Goal: Communication & Community: Answer question/provide support

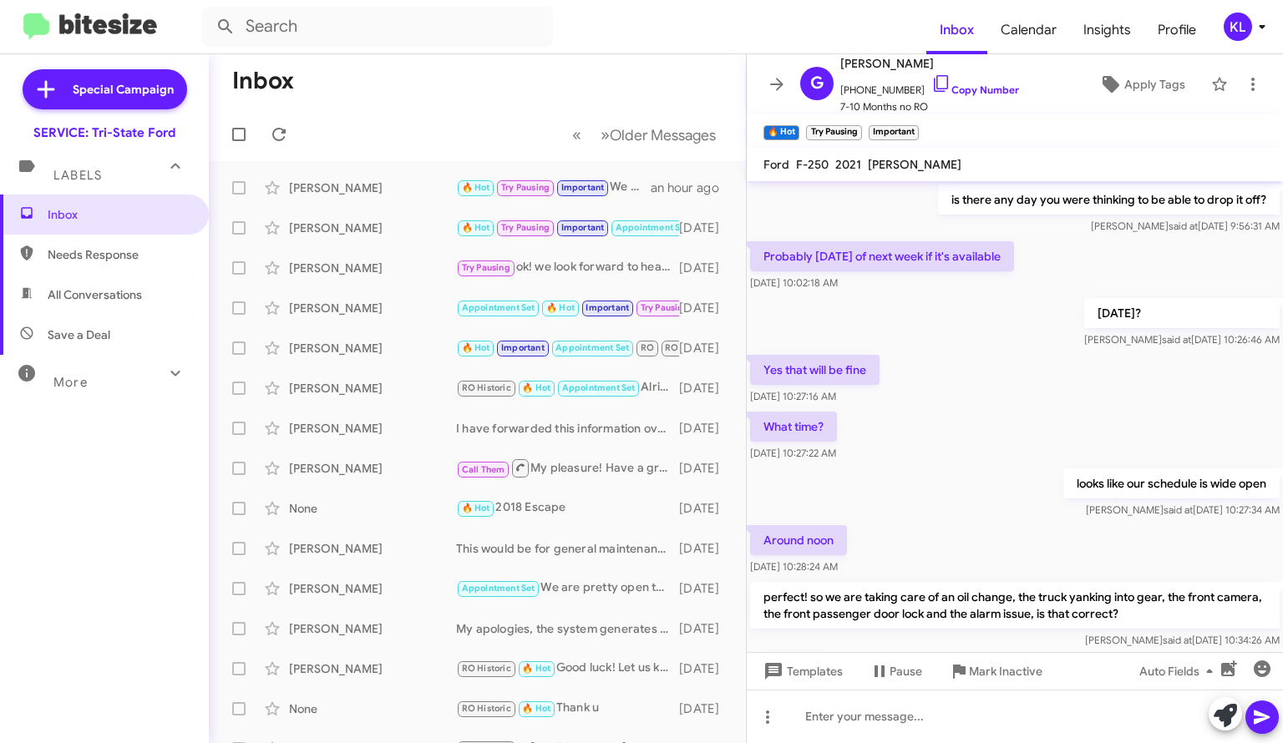
scroll to position [1013, 0]
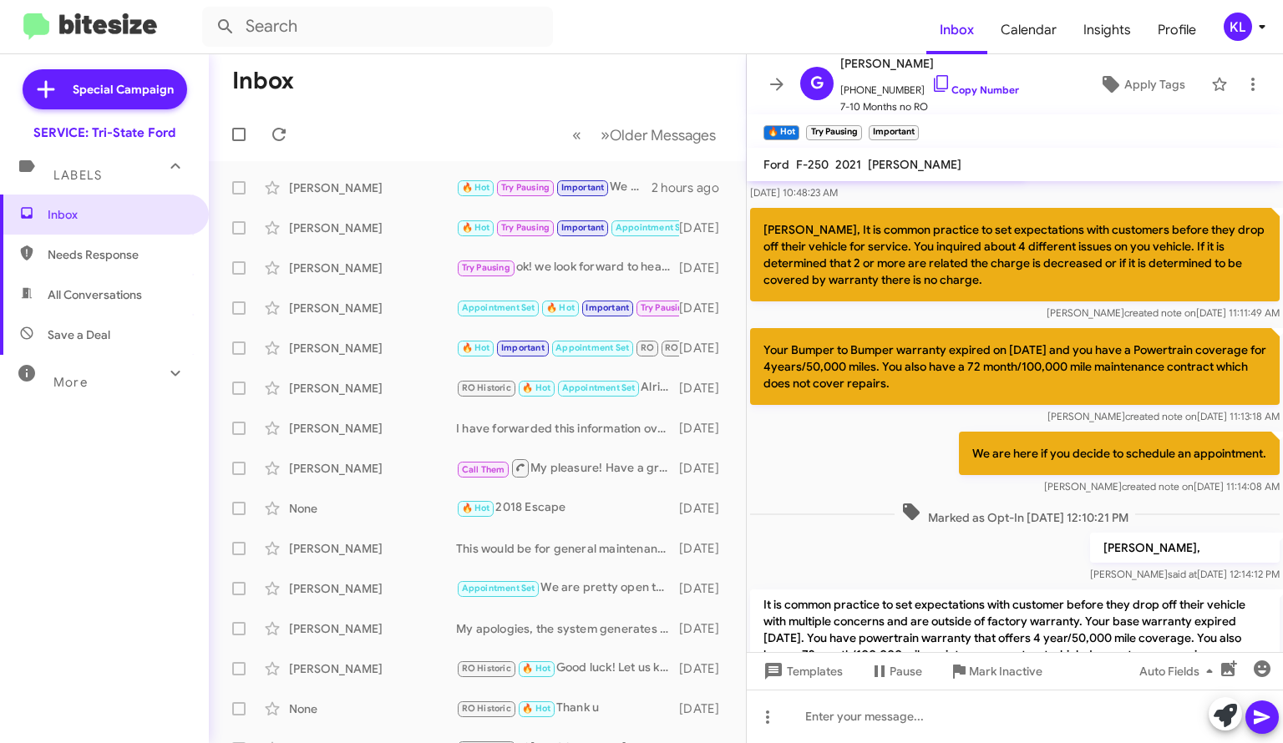
scroll to position [1013, 0]
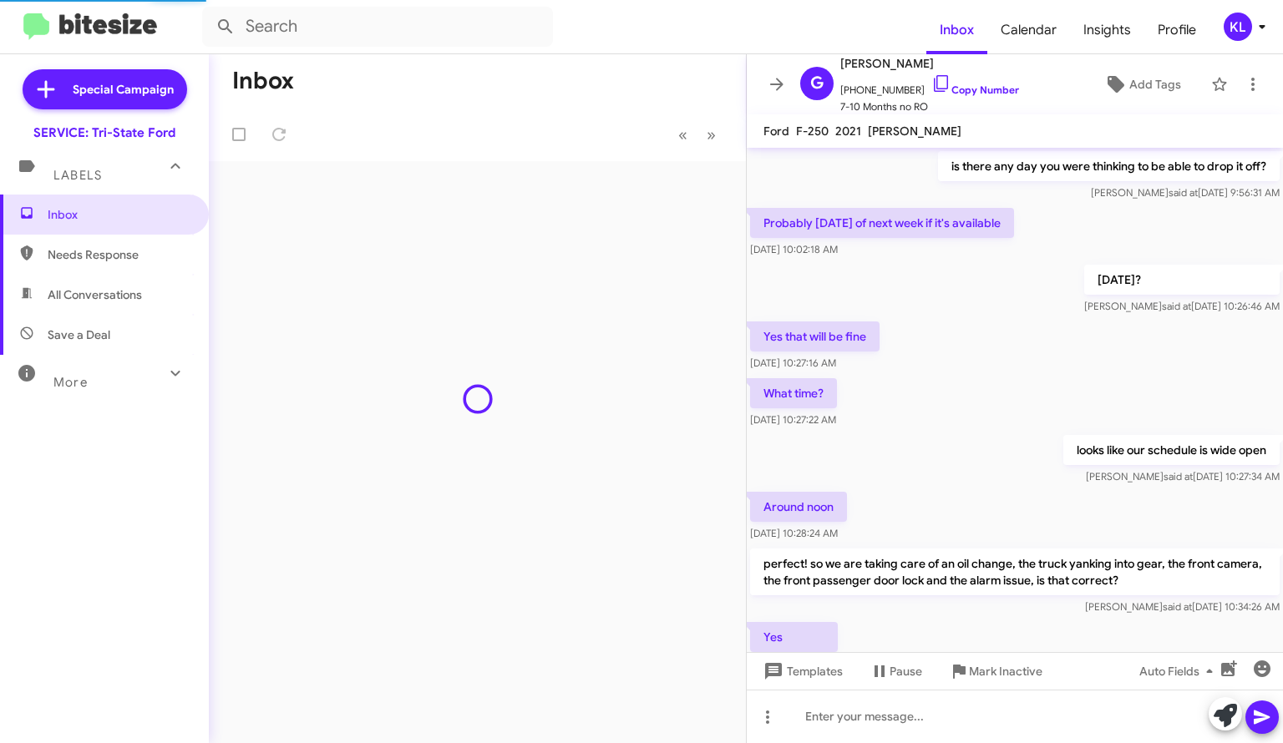
scroll to position [980, 0]
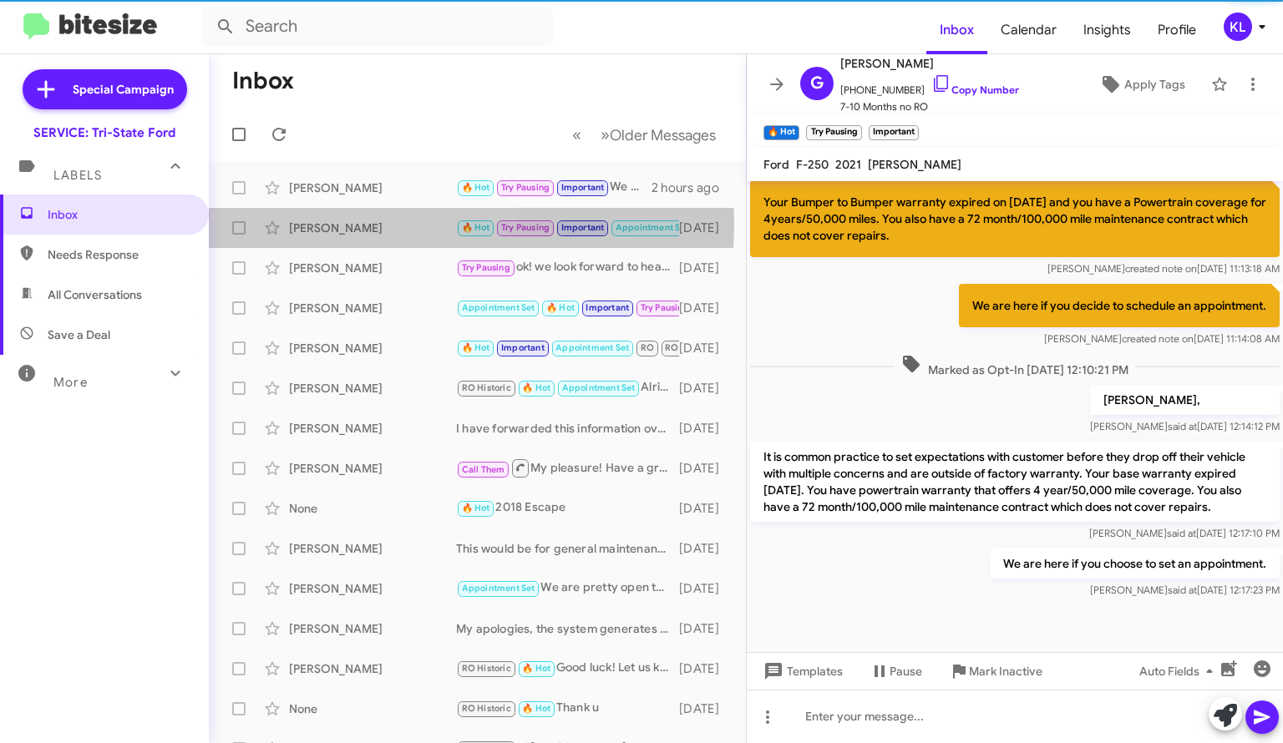
click at [307, 223] on div "[PERSON_NAME]" at bounding box center [372, 228] width 167 height 17
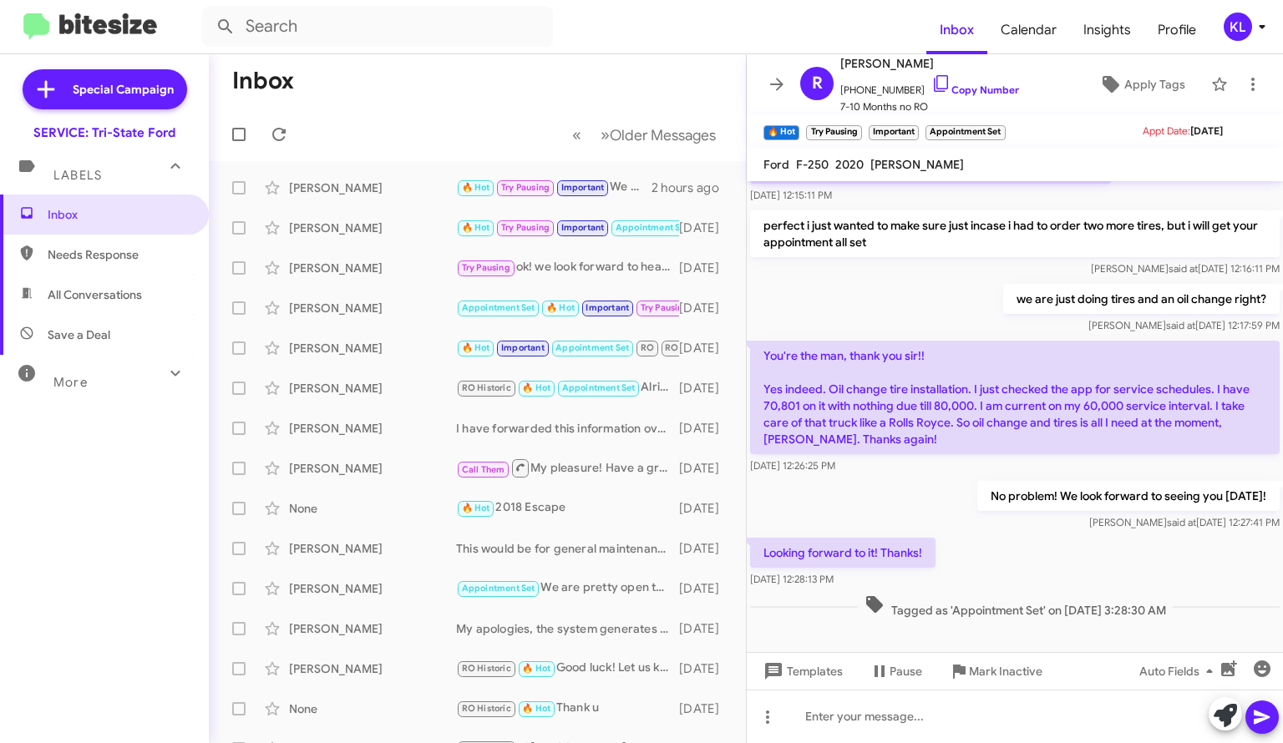
scroll to position [939, 0]
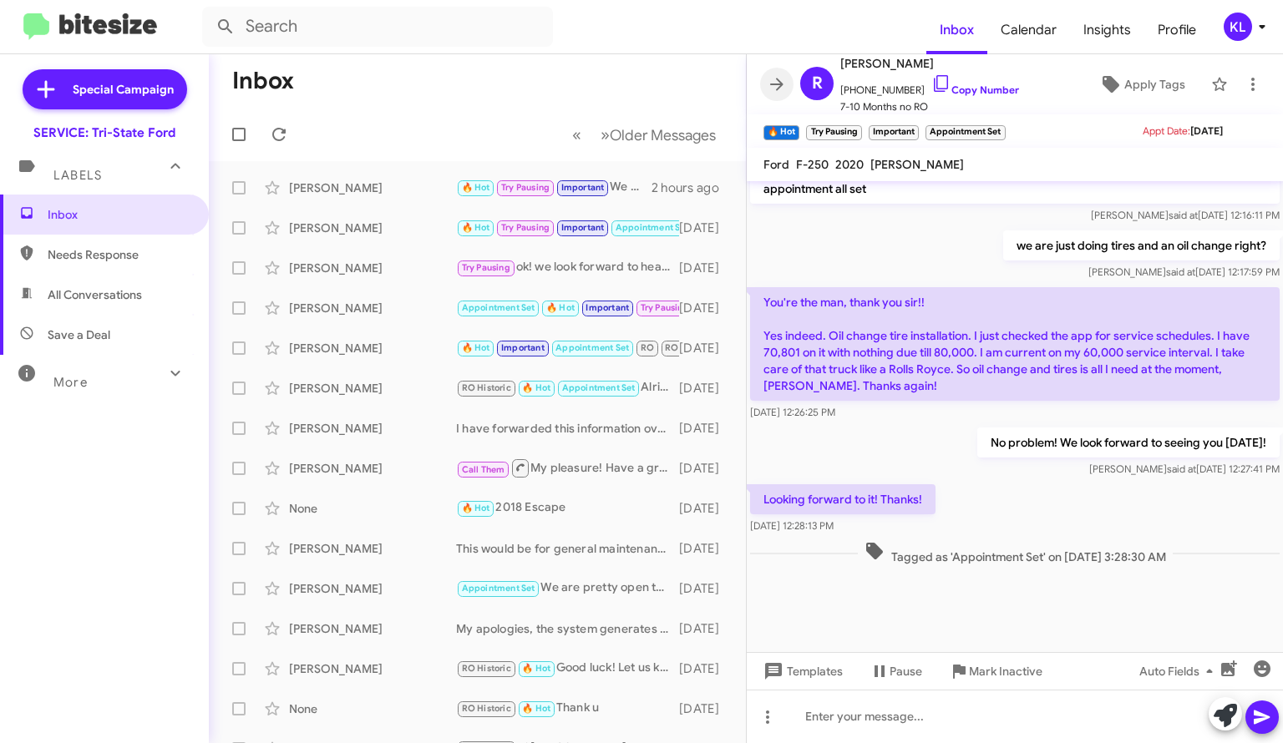
click at [778, 88] on icon at bounding box center [776, 84] width 13 height 13
